Goal: Information Seeking & Learning: Learn about a topic

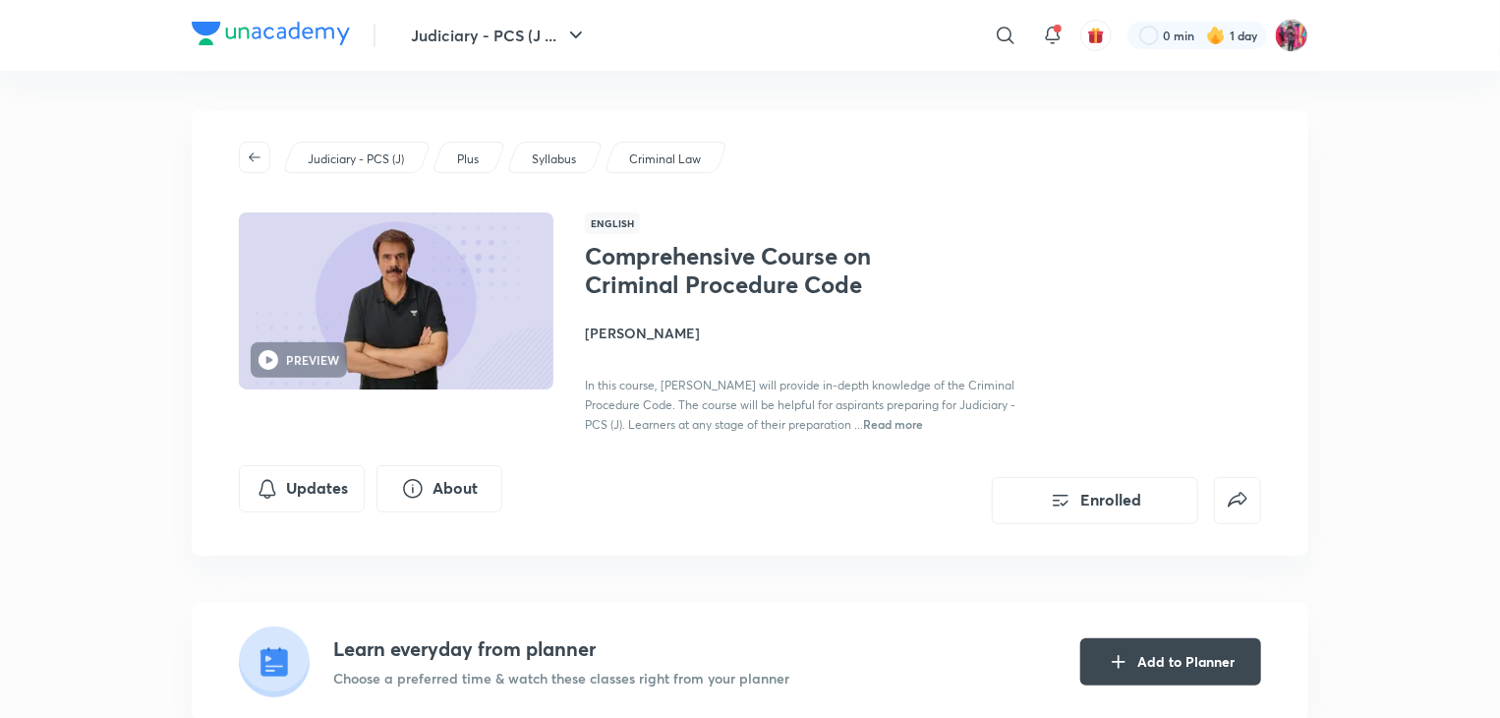
click at [638, 337] on h4 "[PERSON_NAME]" at bounding box center [805, 332] width 440 height 21
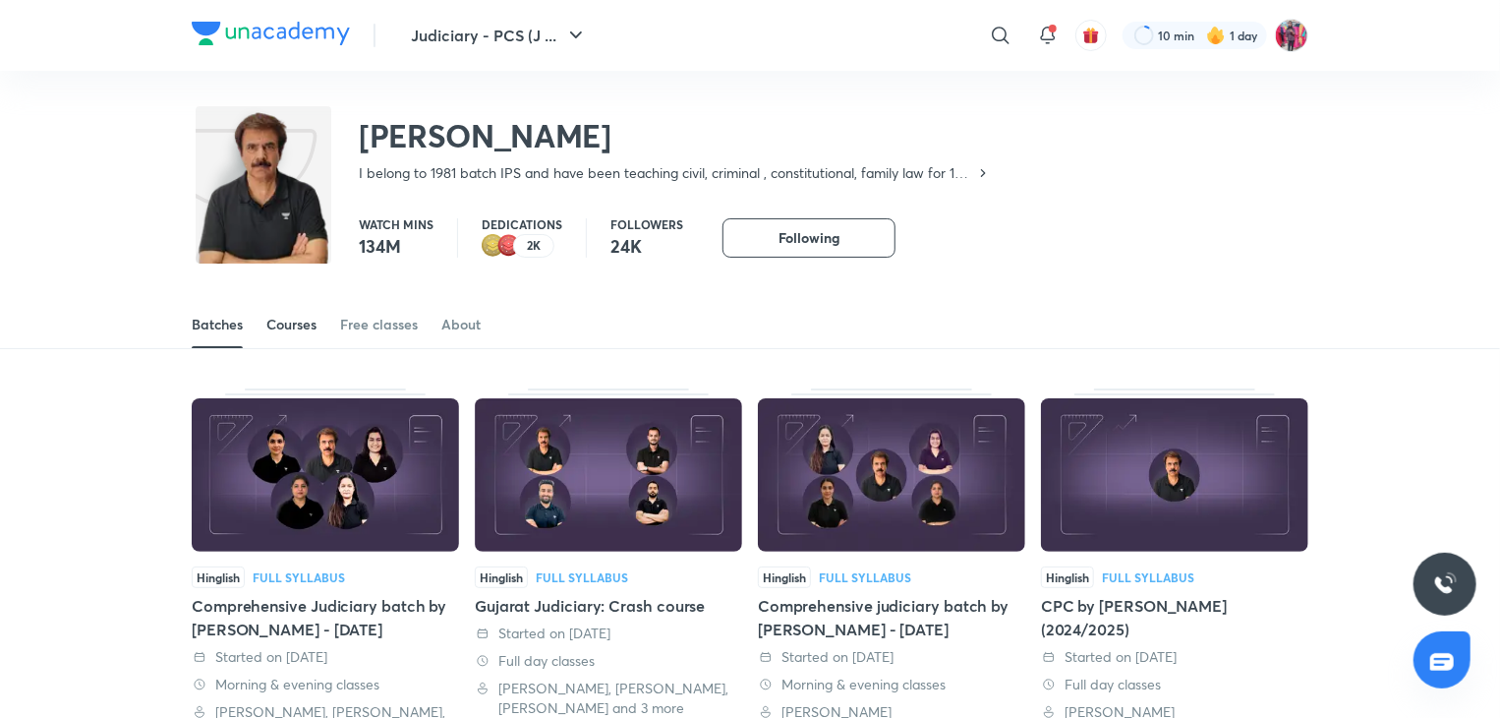
click at [307, 327] on div "Courses" at bounding box center [291, 325] width 50 height 20
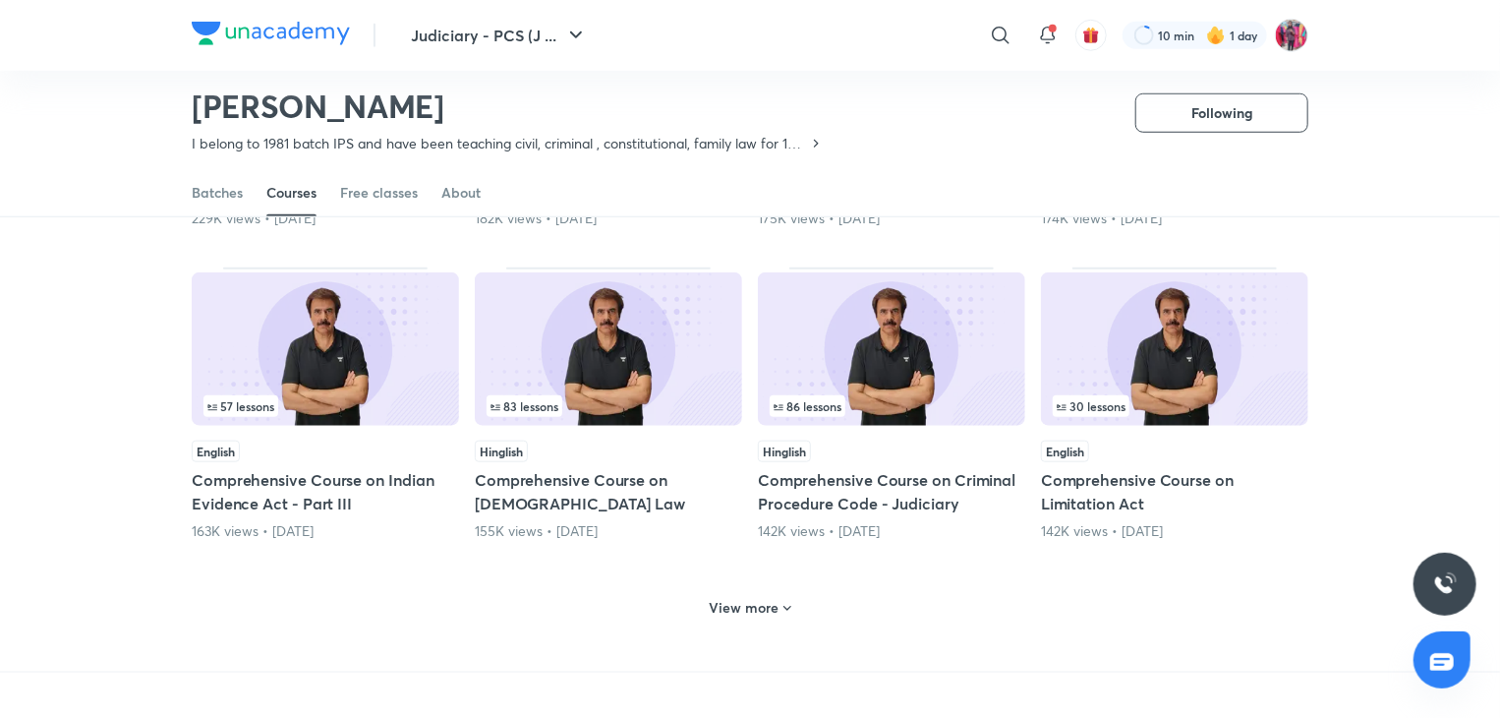
scroll to position [769, 0]
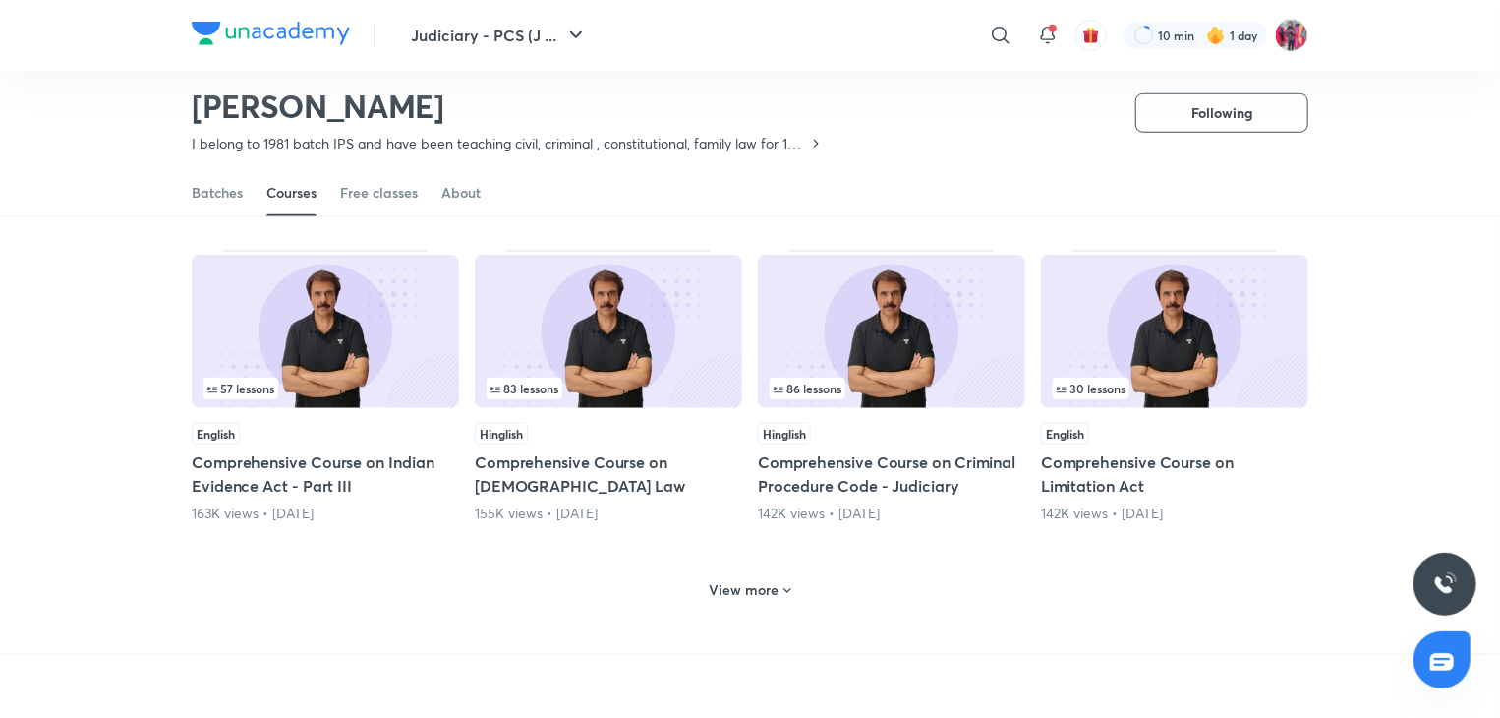
click at [1138, 321] on img at bounding box center [1174, 331] width 267 height 153
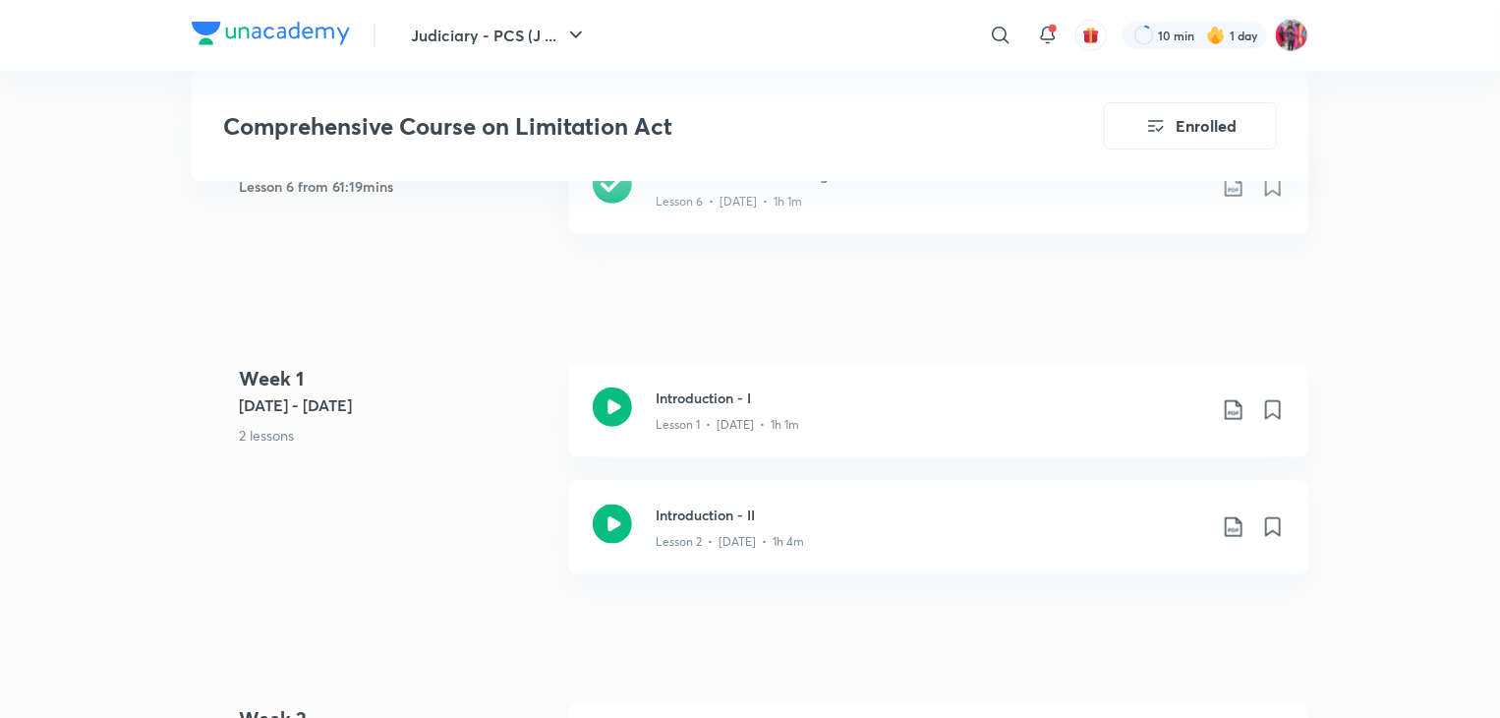
scroll to position [1017, 0]
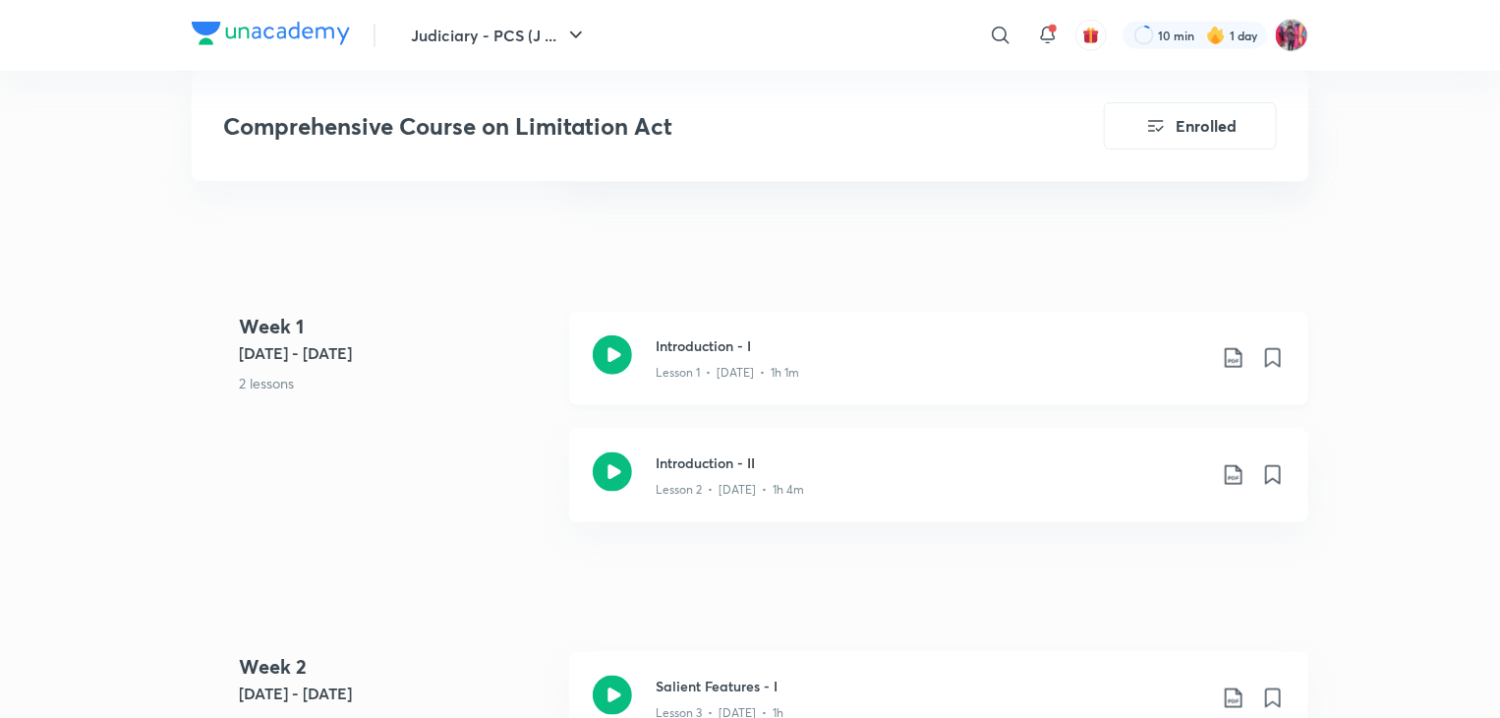
click at [624, 355] on icon at bounding box center [612, 354] width 39 height 39
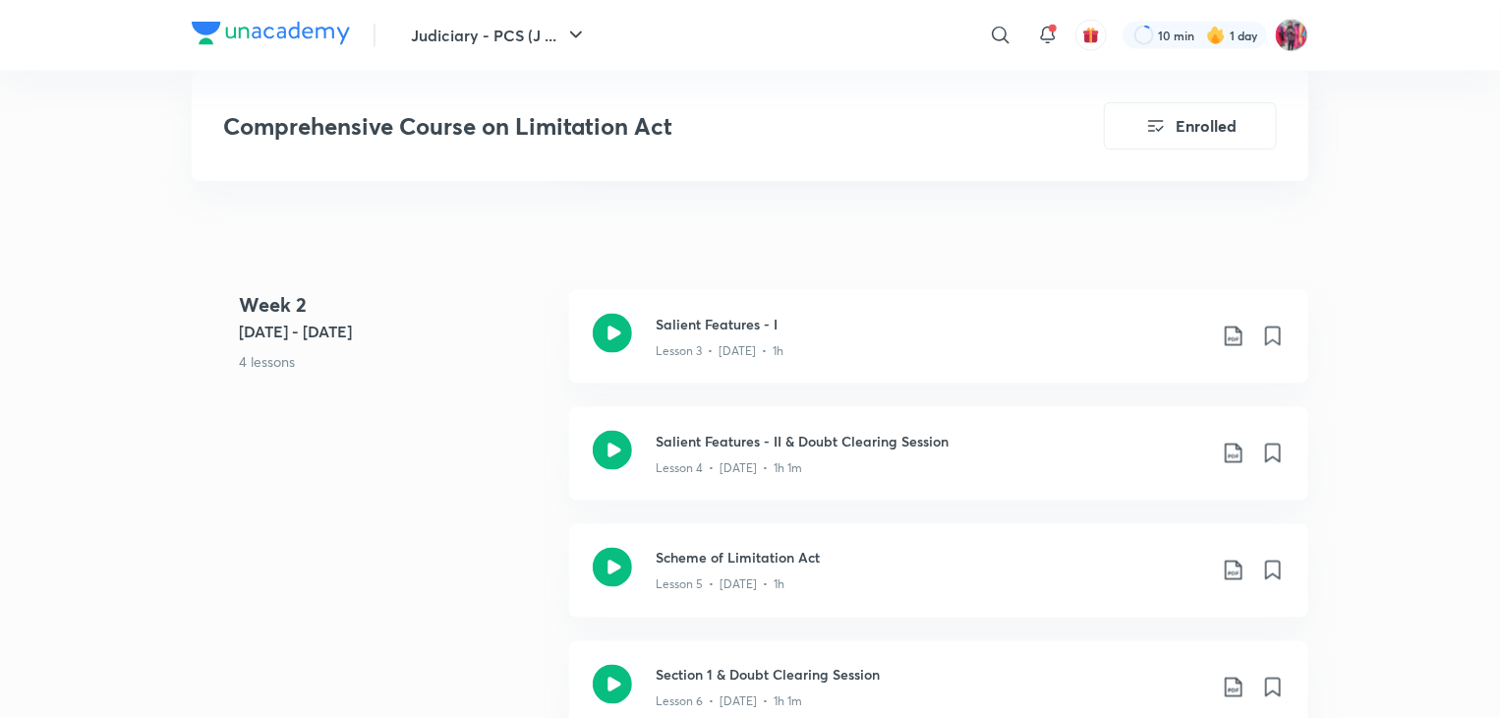
scroll to position [1410, 0]
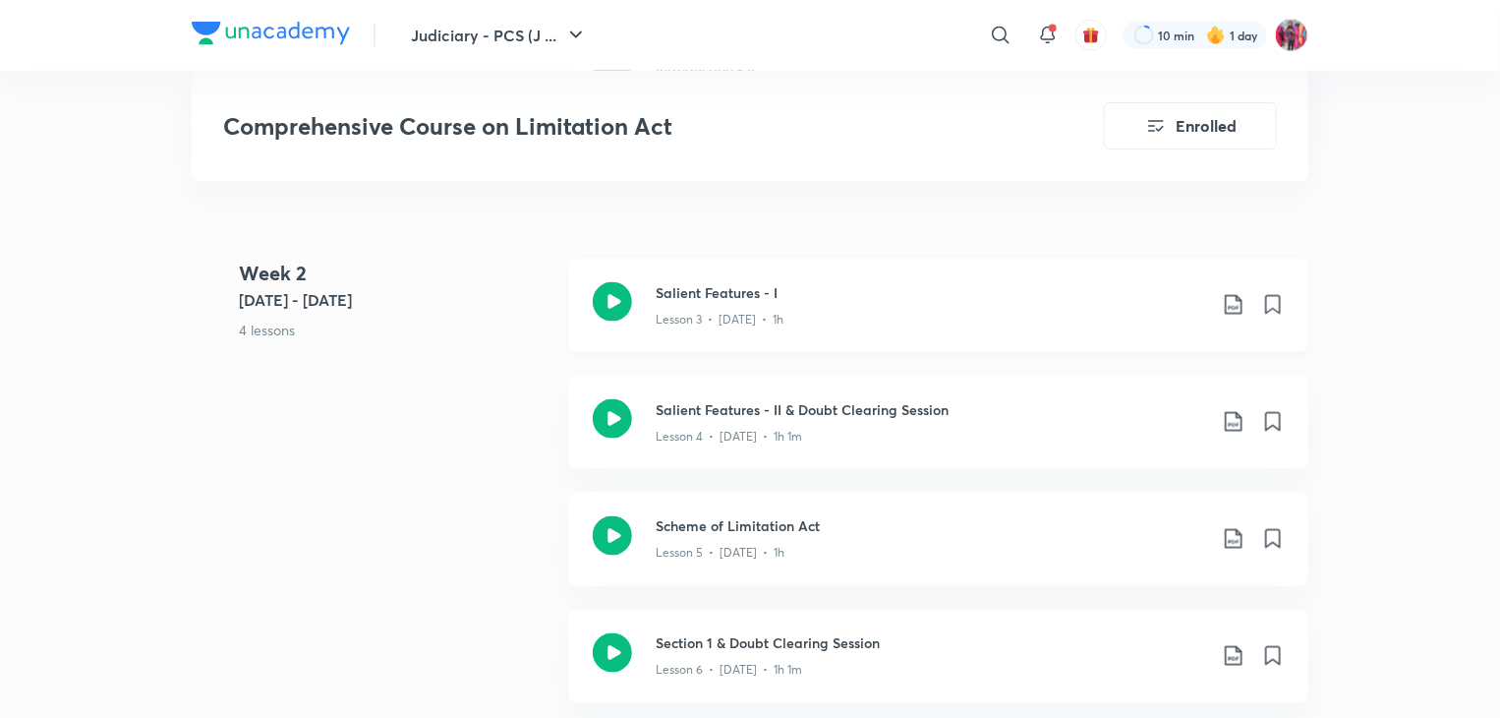
click at [617, 312] on icon at bounding box center [612, 301] width 39 height 39
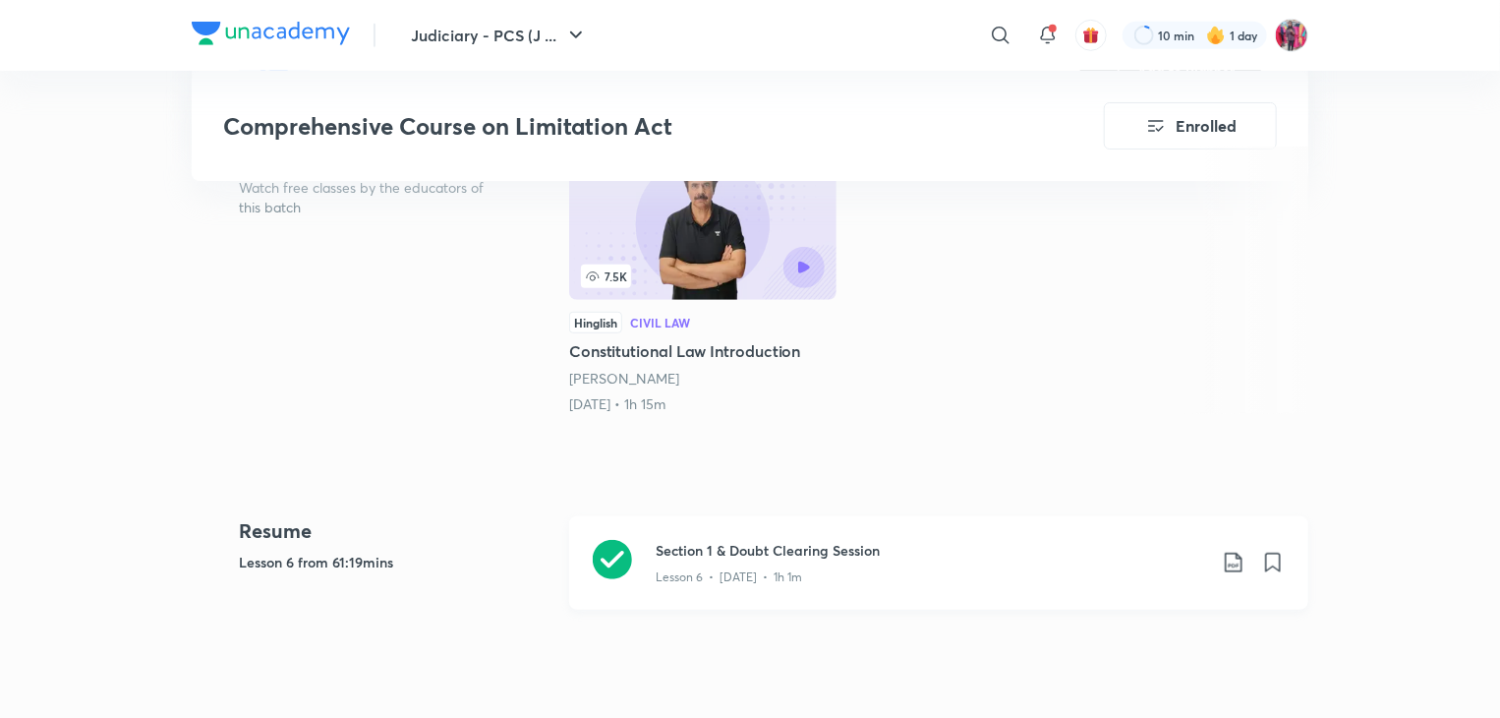
scroll to position [786, 0]
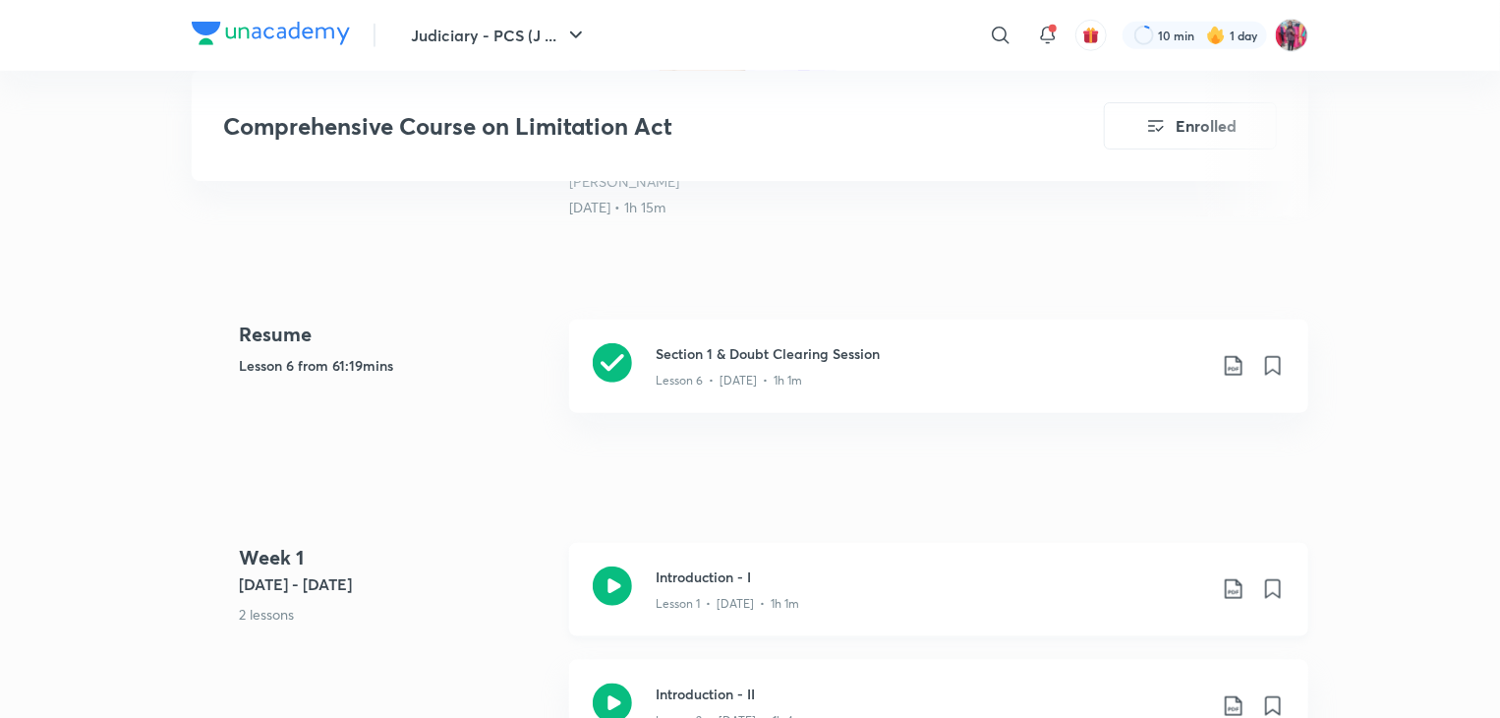
click at [598, 587] on icon at bounding box center [612, 585] width 39 height 39
